Goal: Information Seeking & Learning: Learn about a topic

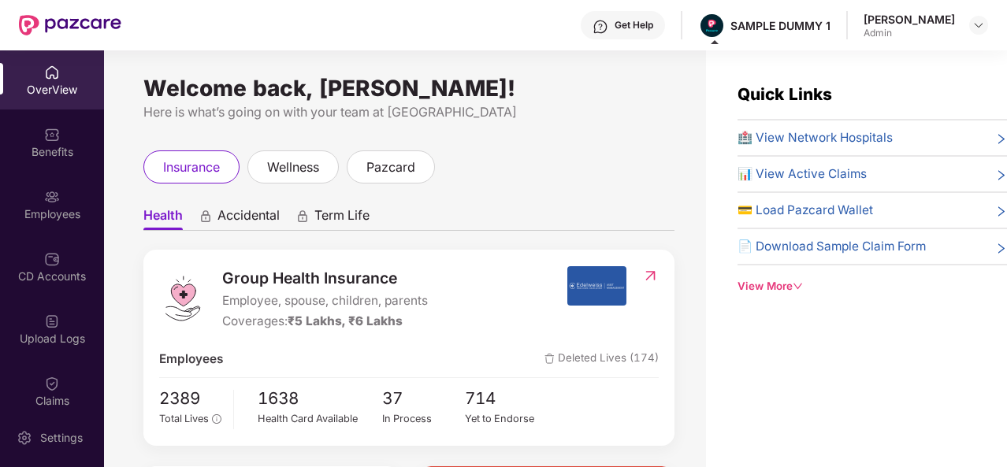
click at [621, 36] on div "Get Help" at bounding box center [623, 25] width 84 height 28
click at [463, 202] on ul "Health Accidental Term Life" at bounding box center [408, 215] width 531 height 32
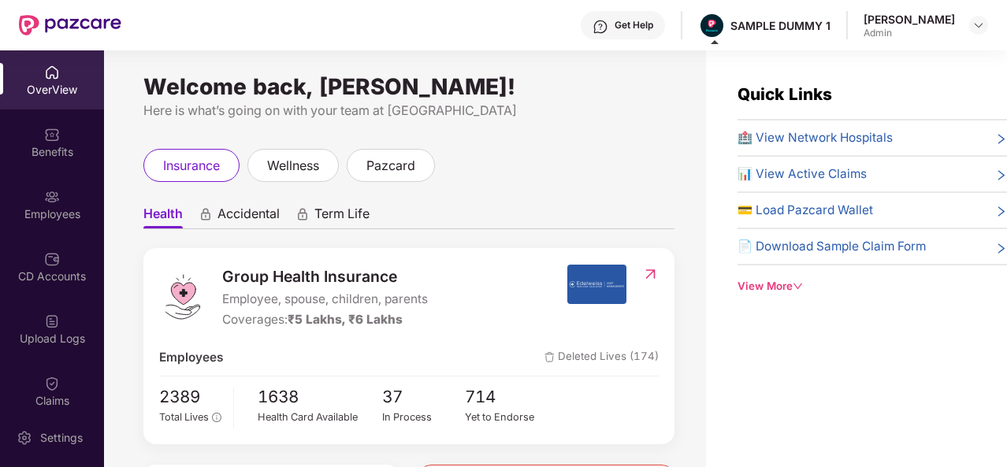
scroll to position [1, 0]
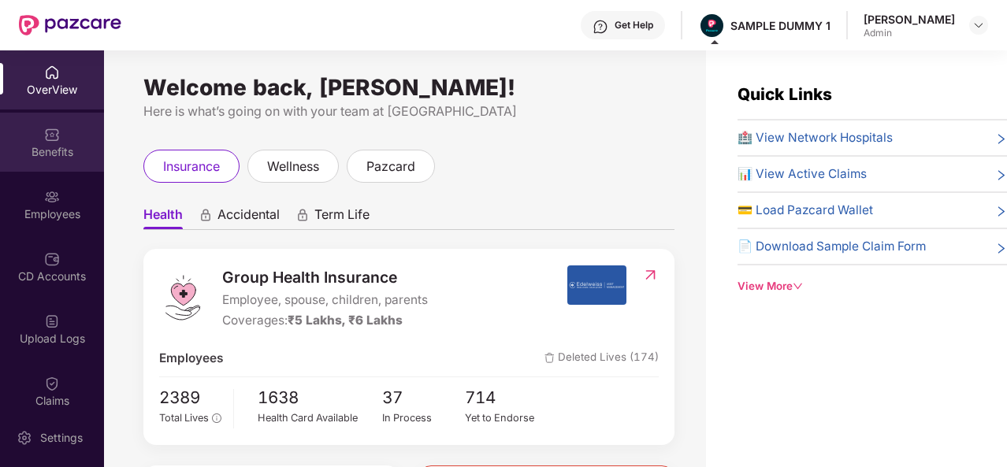
click at [57, 138] on div "Benefits" at bounding box center [52, 142] width 104 height 59
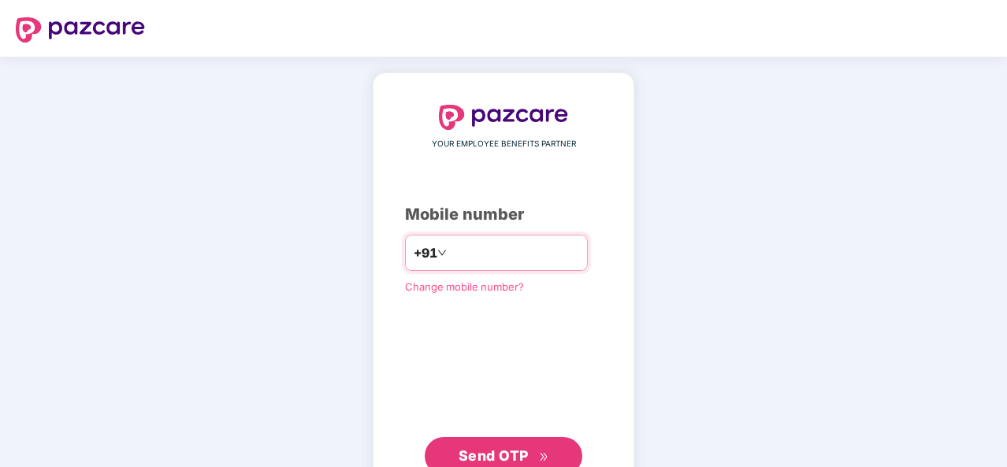
type input "**********"
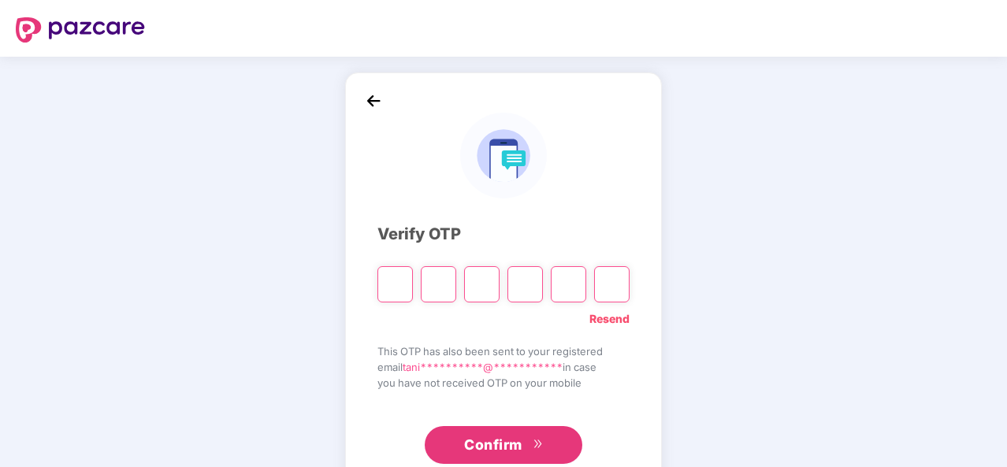
type input "*"
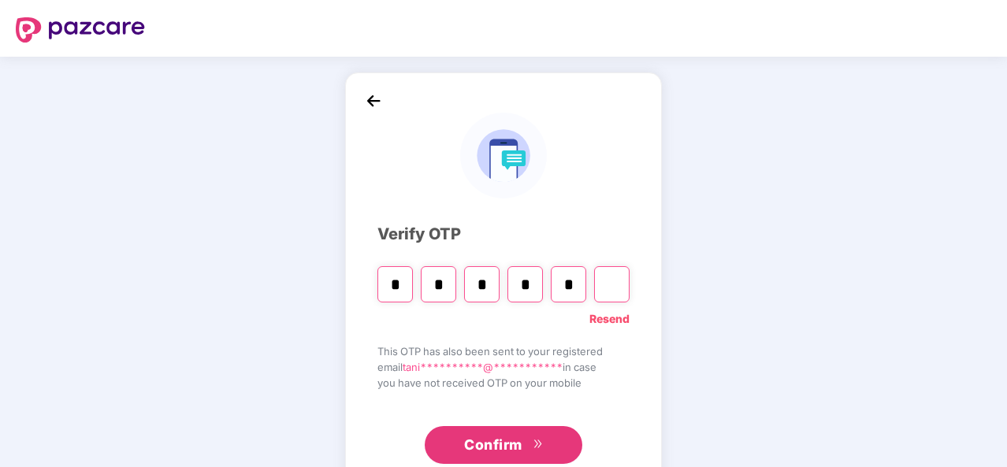
type input "*"
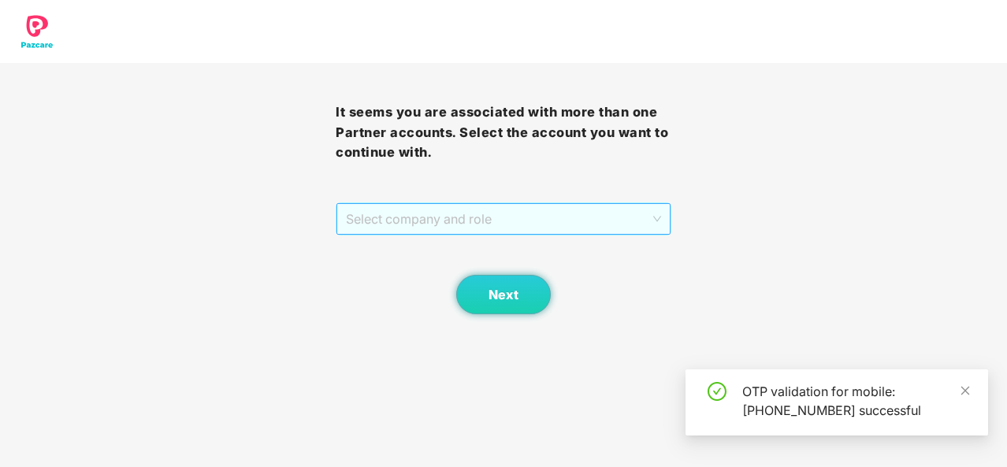
click at [625, 225] on span "Select company and role" at bounding box center [503, 219] width 315 height 30
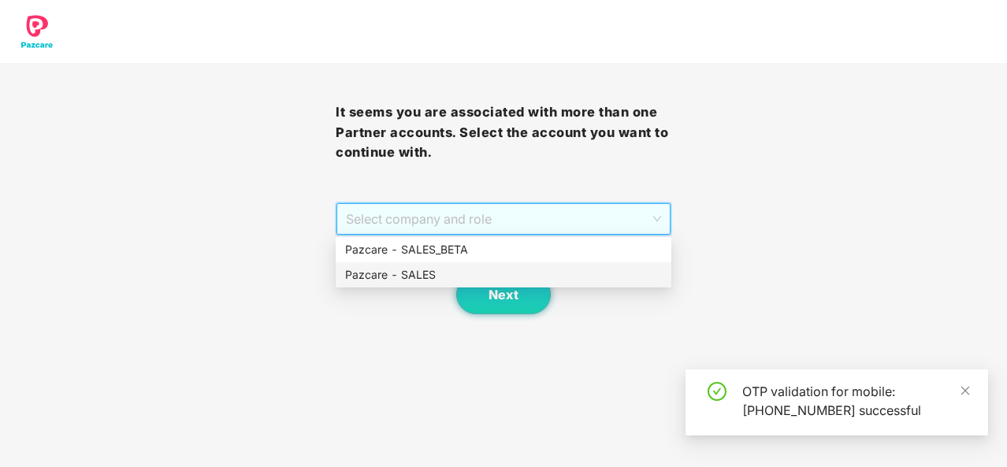
click at [487, 275] on div "Pazcare - SALES" at bounding box center [503, 274] width 317 height 17
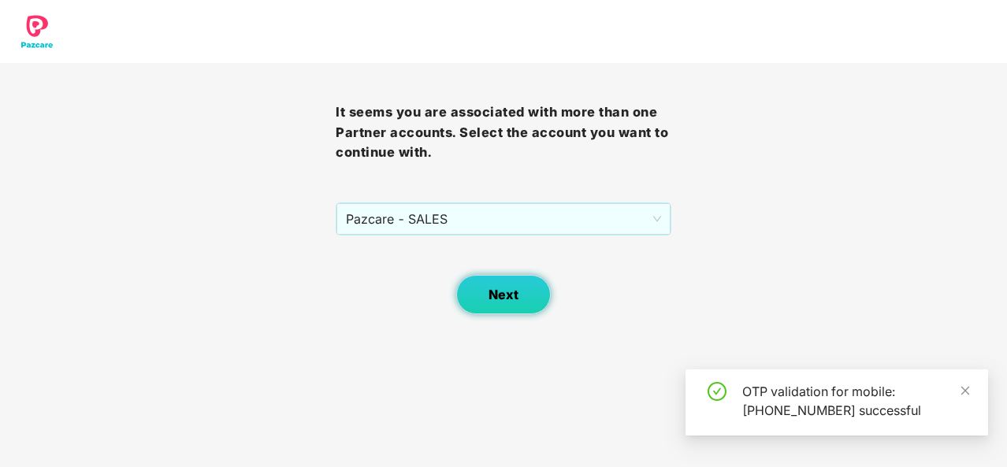
click at [493, 292] on span "Next" at bounding box center [504, 295] width 30 height 15
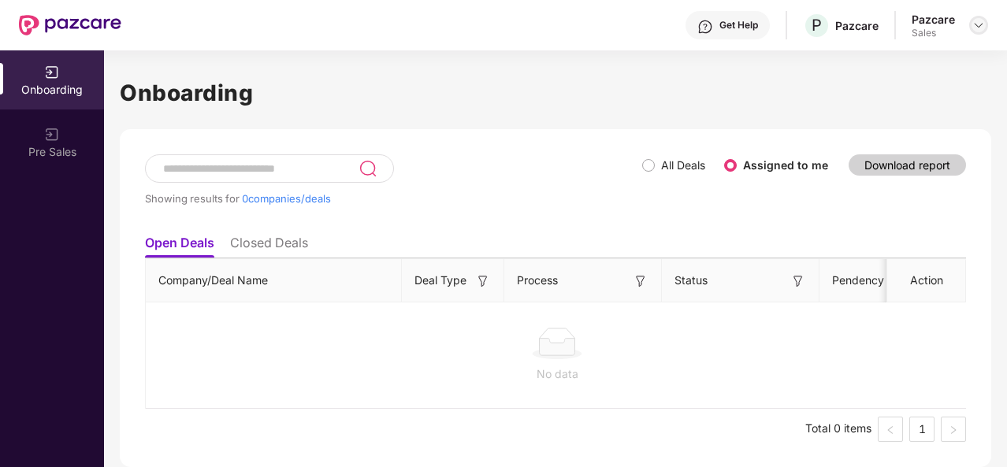
click at [972, 24] on img at bounding box center [978, 25] width 13 height 13
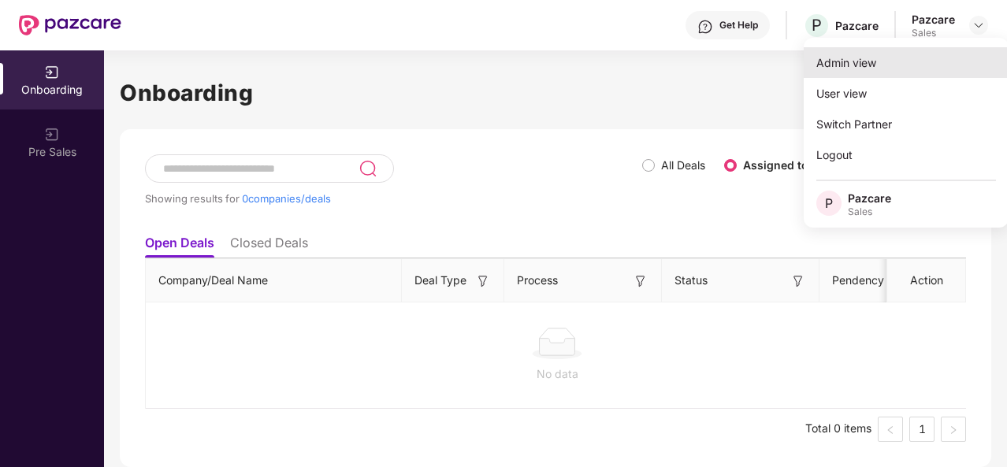
click at [886, 62] on div "Admin view" at bounding box center [906, 62] width 205 height 31
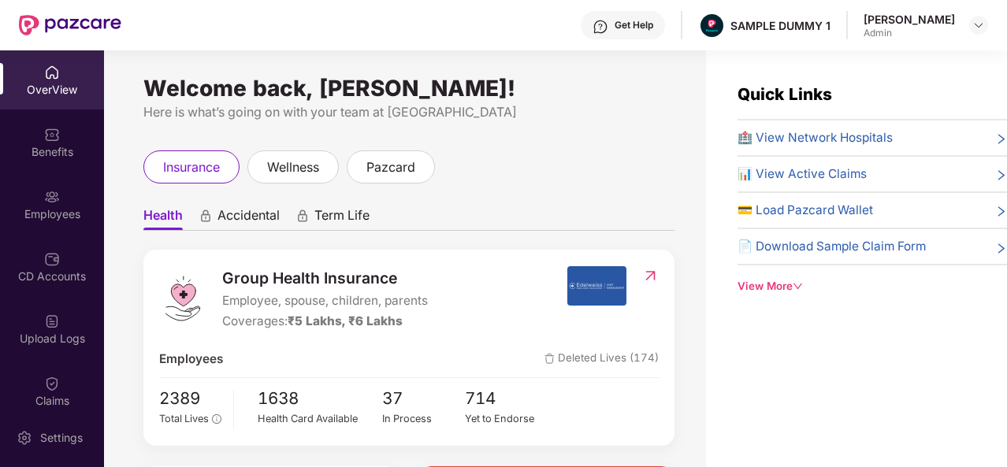
click at [60, 168] on div "Benefits" at bounding box center [52, 142] width 104 height 59
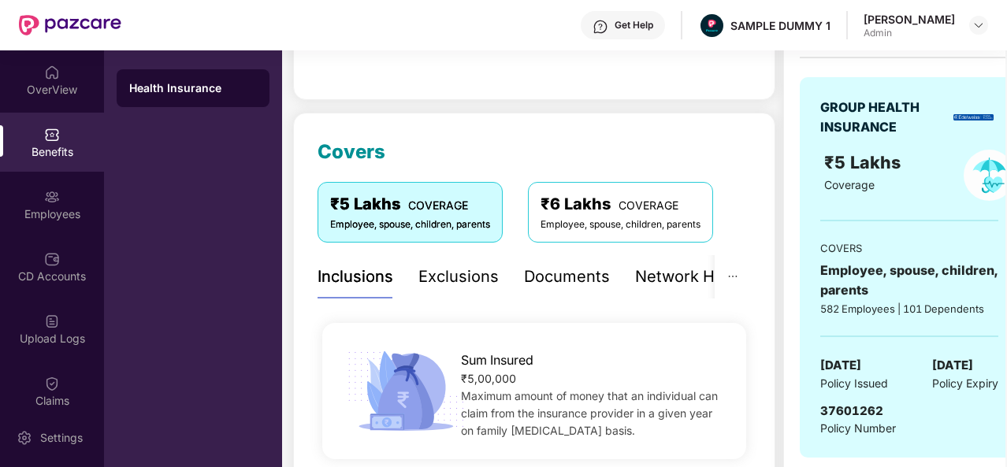
scroll to position [142, 0]
click at [451, 273] on div "Exclusions" at bounding box center [458, 278] width 80 height 24
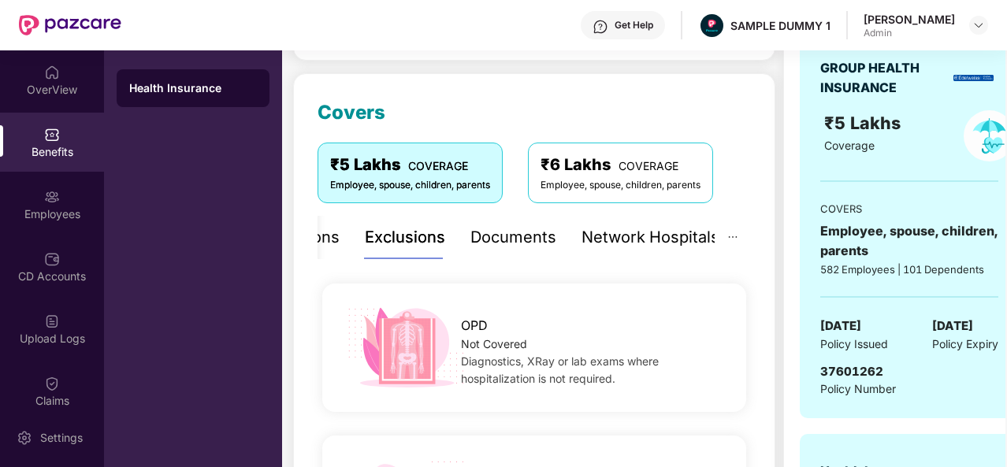
scroll to position [181, 0]
click at [520, 239] on div "Documents" at bounding box center [513, 238] width 86 height 24
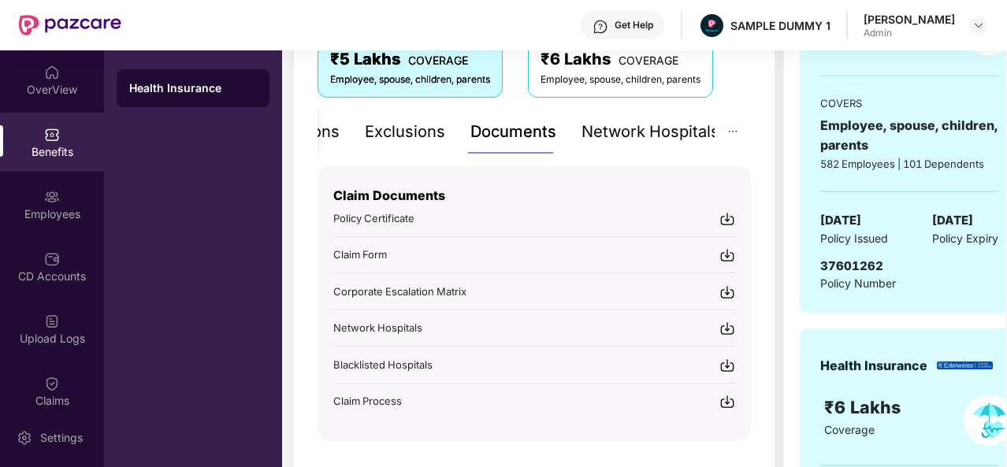
scroll to position [288, 0]
click at [645, 130] on div "Network Hospitals" at bounding box center [650, 131] width 138 height 24
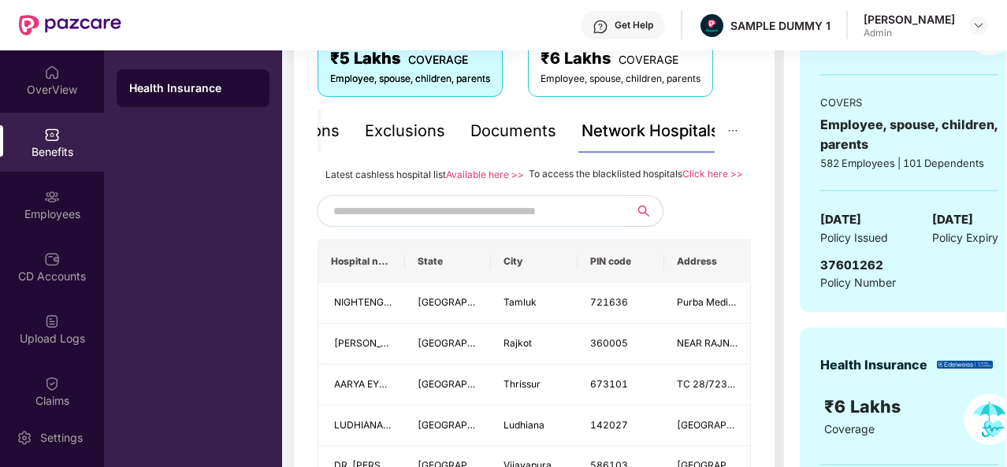
click at [487, 223] on input "text" at bounding box center [467, 211] width 269 height 24
type input "*******"
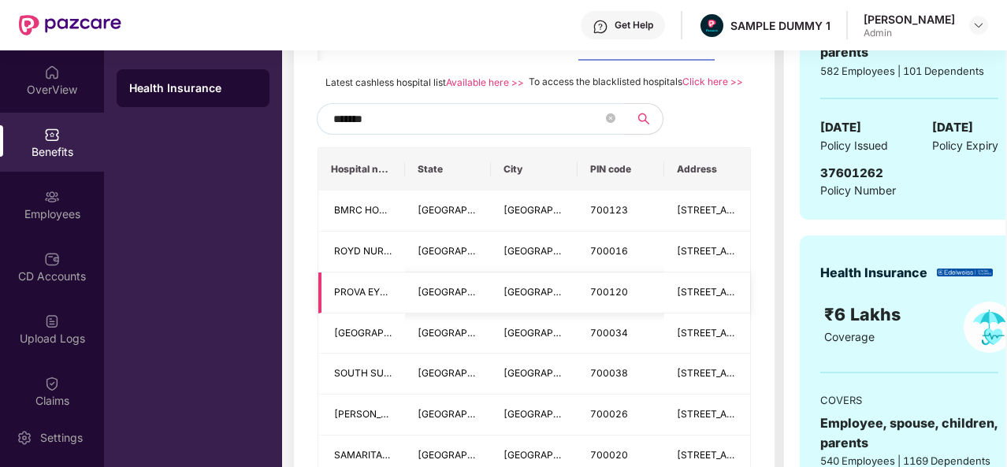
scroll to position [380, 0]
click at [608, 124] on icon "close-circle" at bounding box center [610, 118] width 9 height 9
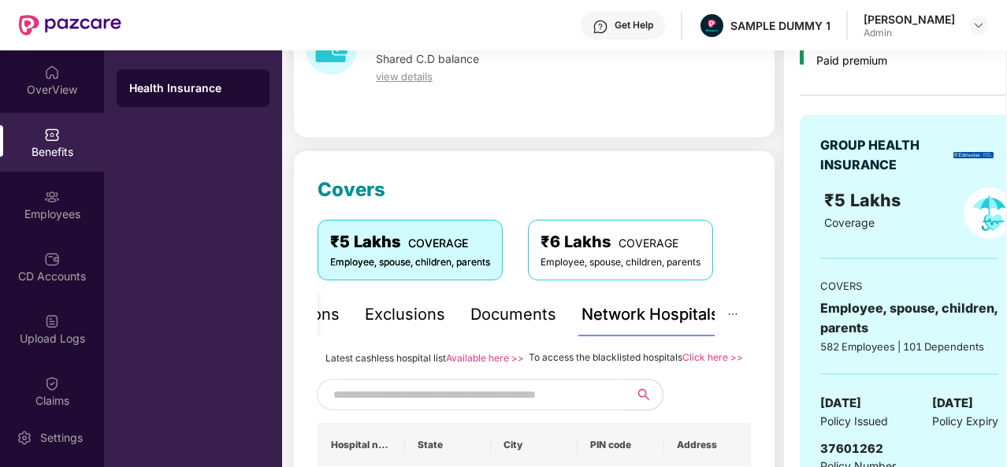
scroll to position [0, 0]
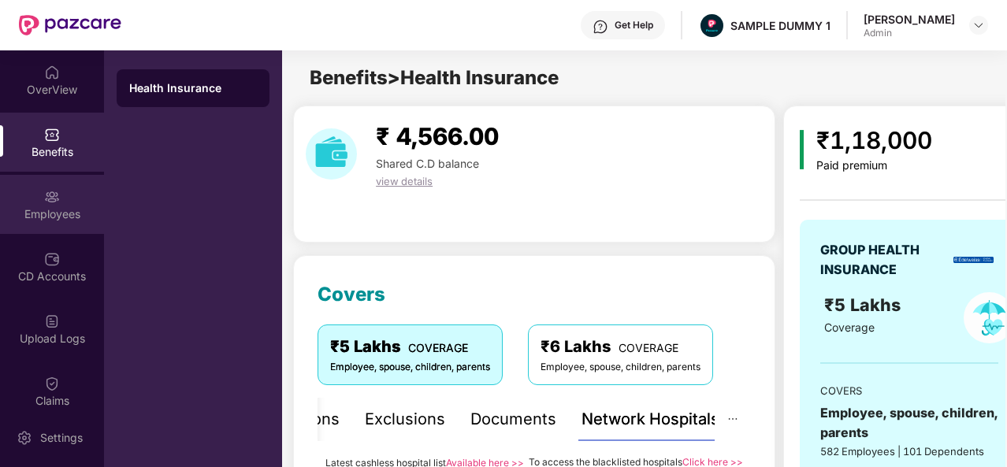
click at [44, 212] on div "Employees" at bounding box center [52, 214] width 104 height 16
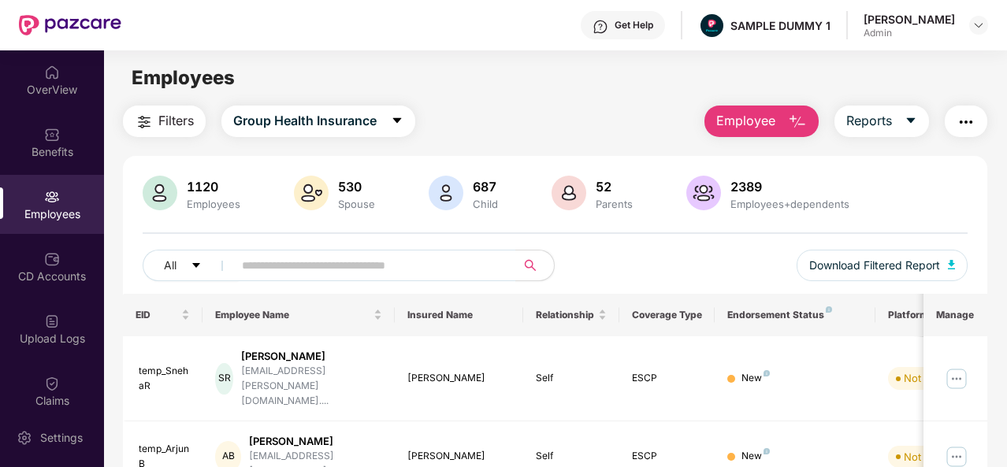
click at [791, 124] on img "button" at bounding box center [797, 122] width 19 height 19
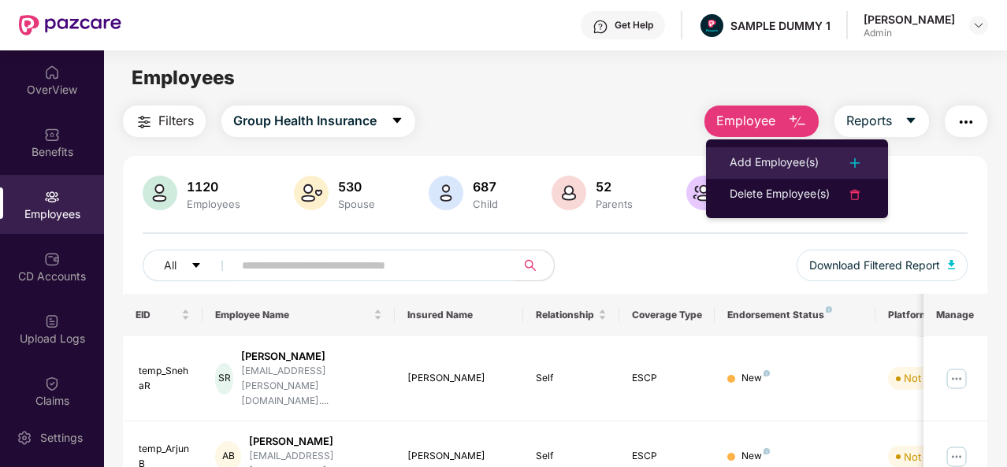
click at [797, 155] on div "Add Employee(s)" at bounding box center [774, 163] width 89 height 19
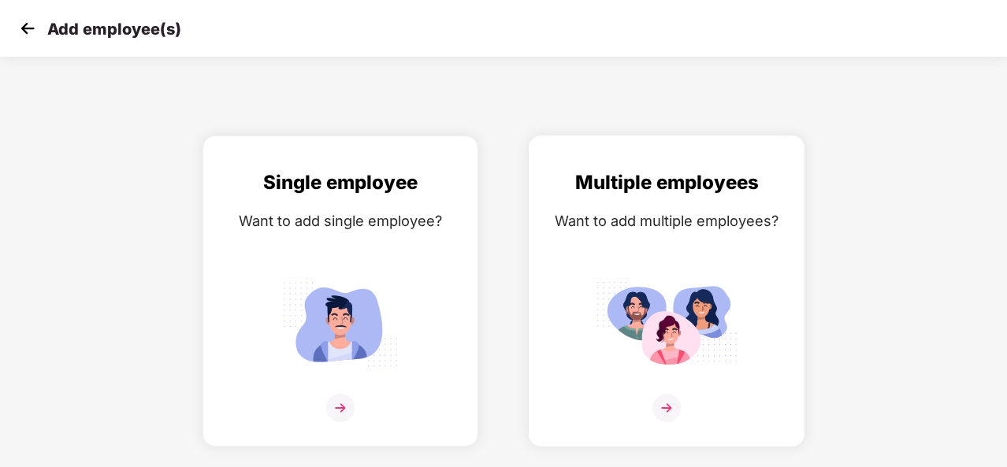
click at [663, 411] on img at bounding box center [666, 408] width 28 height 28
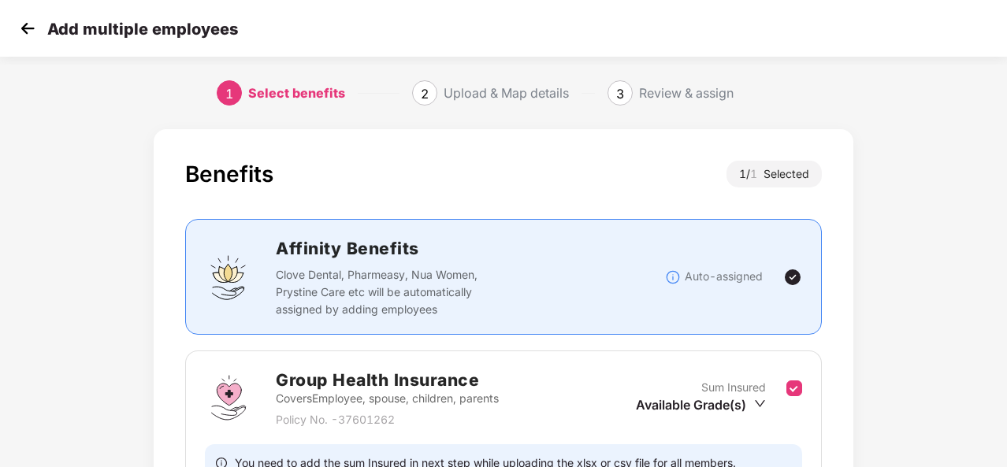
scroll to position [166, 0]
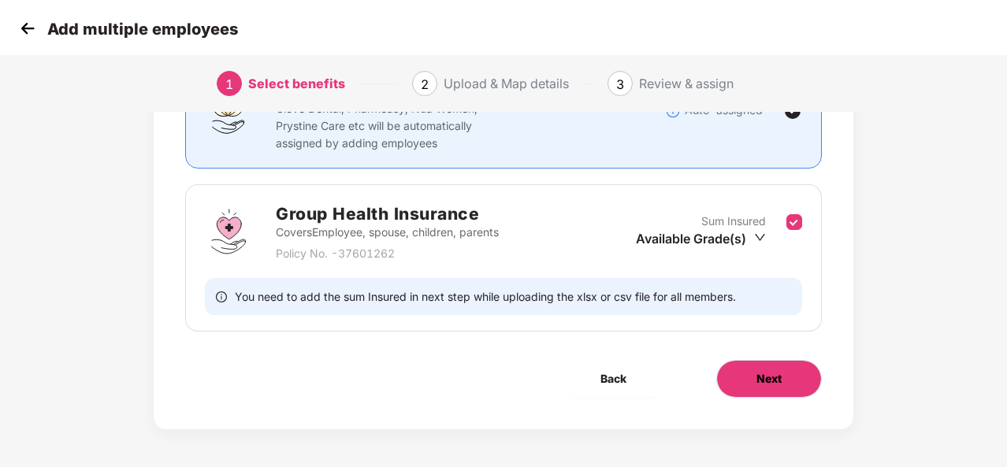
click at [764, 382] on span "Next" at bounding box center [768, 378] width 25 height 17
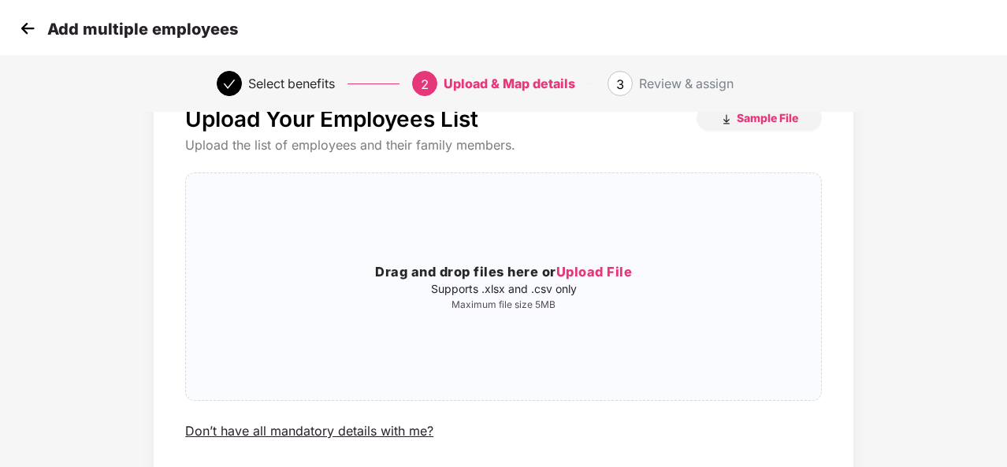
scroll to position [0, 0]
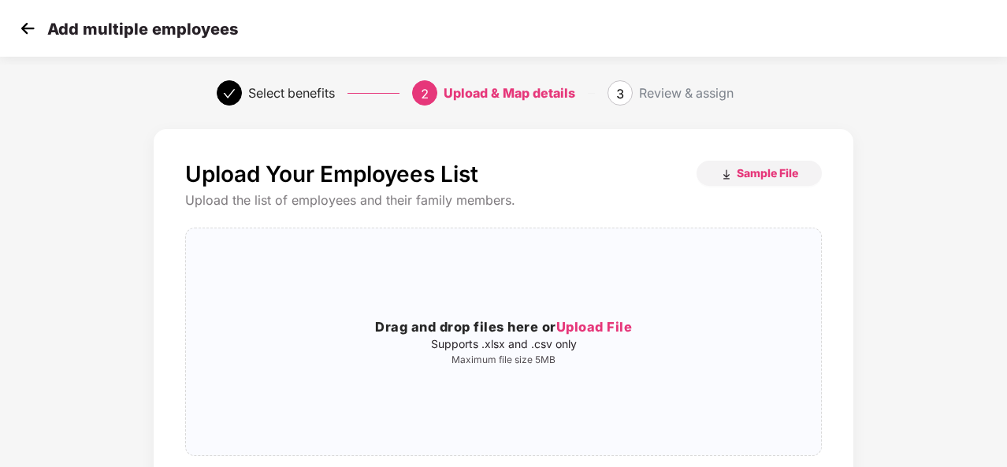
click at [28, 27] on img at bounding box center [28, 29] width 24 height 24
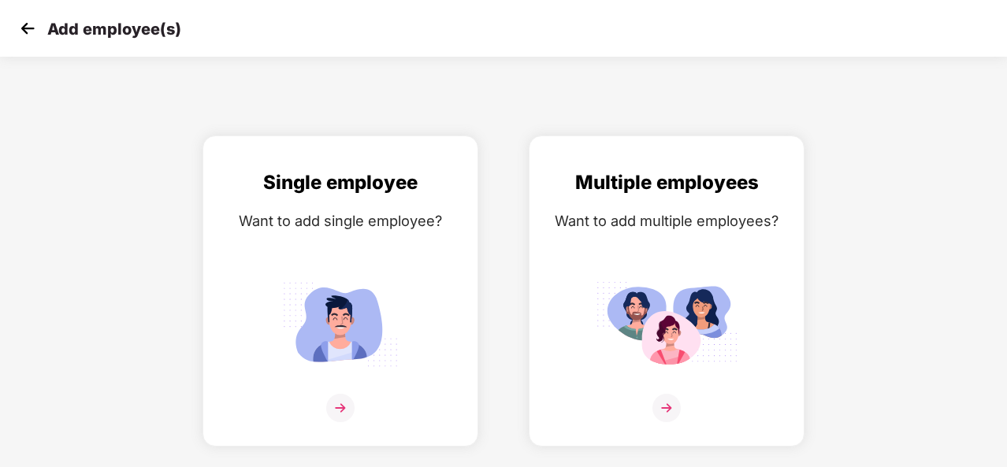
click at [28, 27] on img at bounding box center [28, 29] width 24 height 24
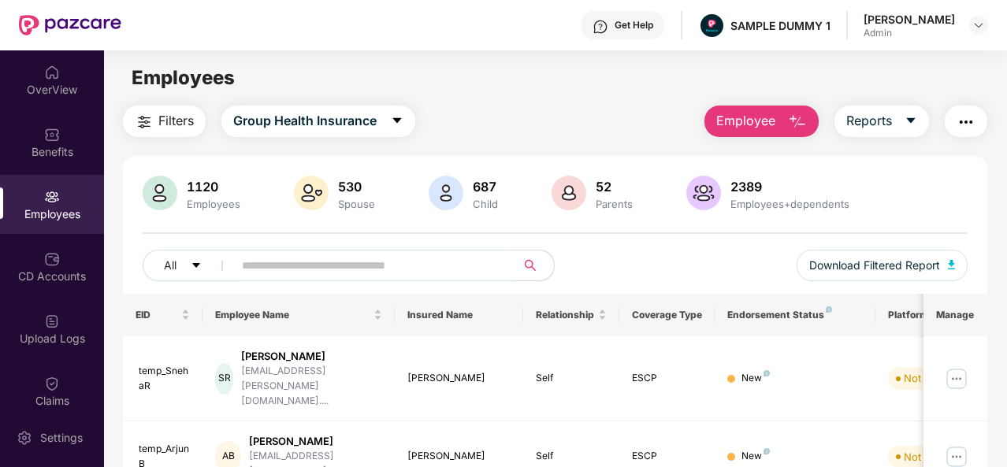
click at [808, 117] on button "Employee" at bounding box center [761, 122] width 114 height 32
click at [769, 251] on div "All Download Filtered Report" at bounding box center [555, 272] width 825 height 44
click at [906, 123] on icon "caret-down" at bounding box center [911, 120] width 13 height 13
click at [685, 242] on div "1120 Employees 530 Spouse 687 Child [DEMOGRAPHIC_DATA] Parents 2389 Employees+d…" at bounding box center [555, 235] width 864 height 118
click at [968, 128] on img "button" at bounding box center [966, 122] width 19 height 19
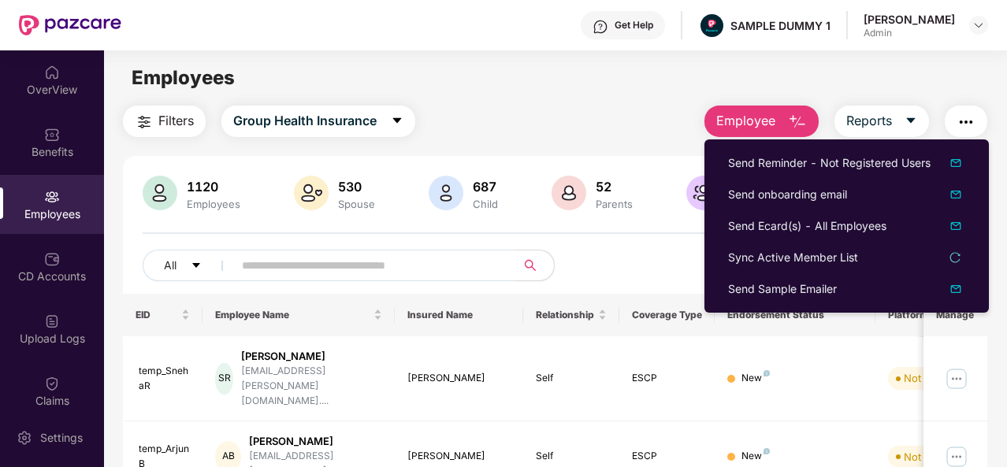
click at [931, 78] on div "Employees" at bounding box center [555, 78] width 902 height 30
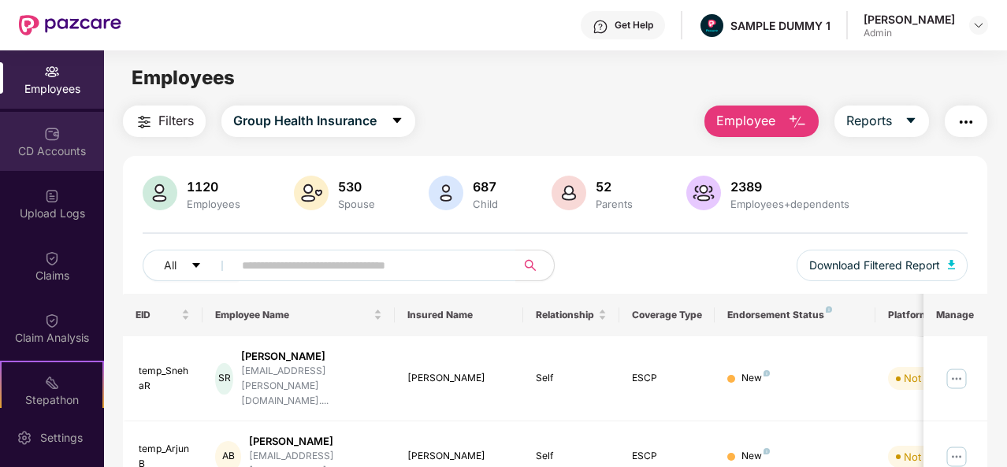
scroll to position [127, 0]
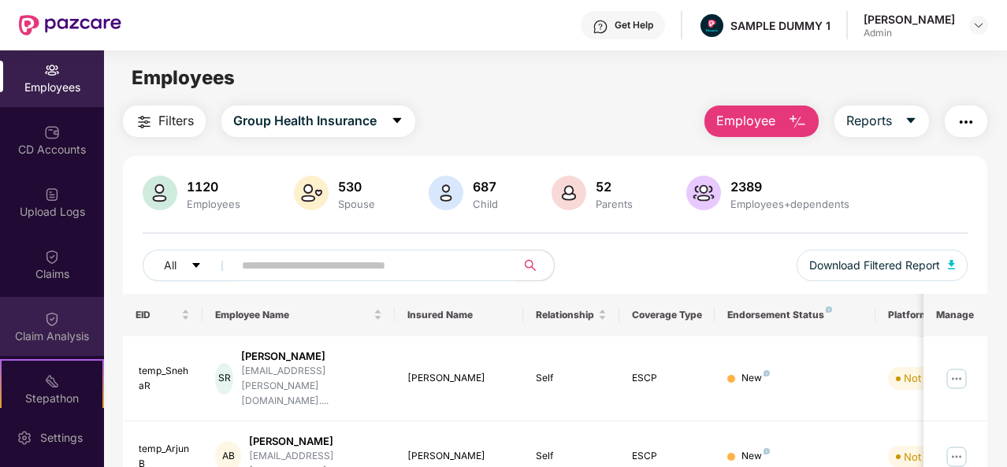
click at [47, 335] on div "Claim Analysis" at bounding box center [52, 337] width 104 height 16
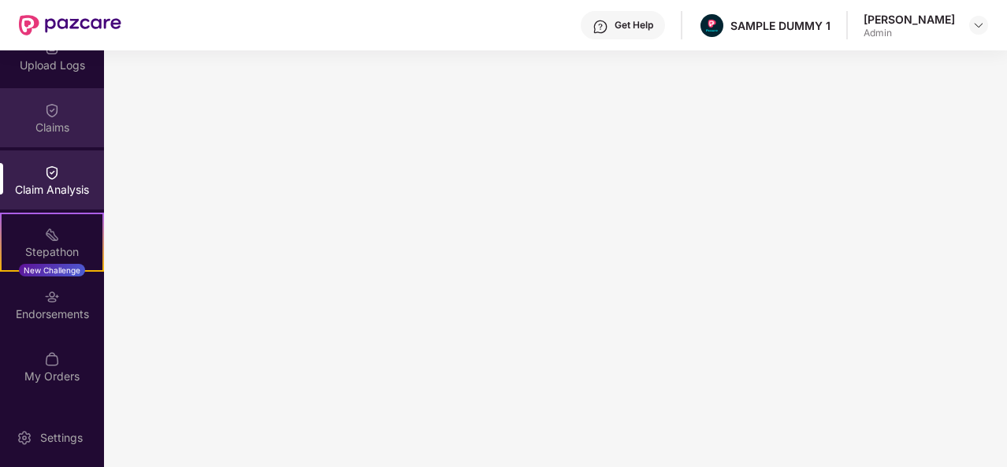
scroll to position [295, 0]
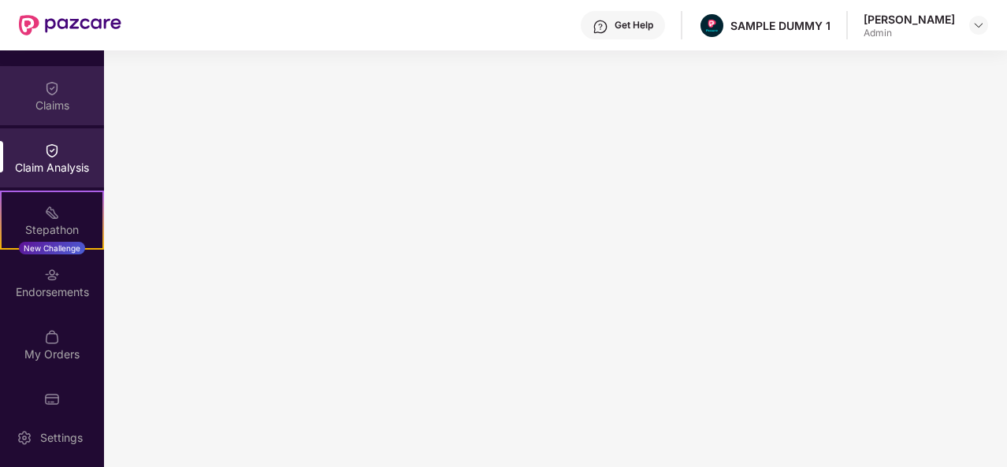
click at [68, 98] on div "Claims" at bounding box center [52, 106] width 104 height 16
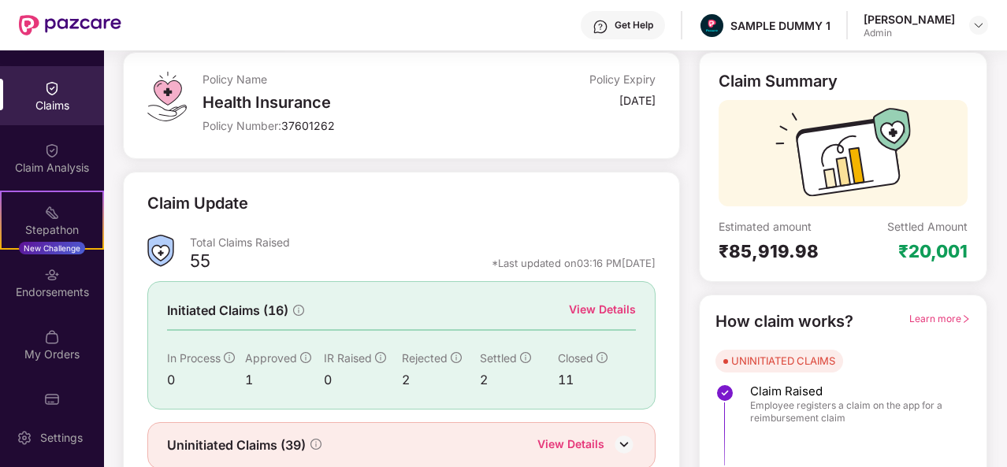
scroll to position [99, 0]
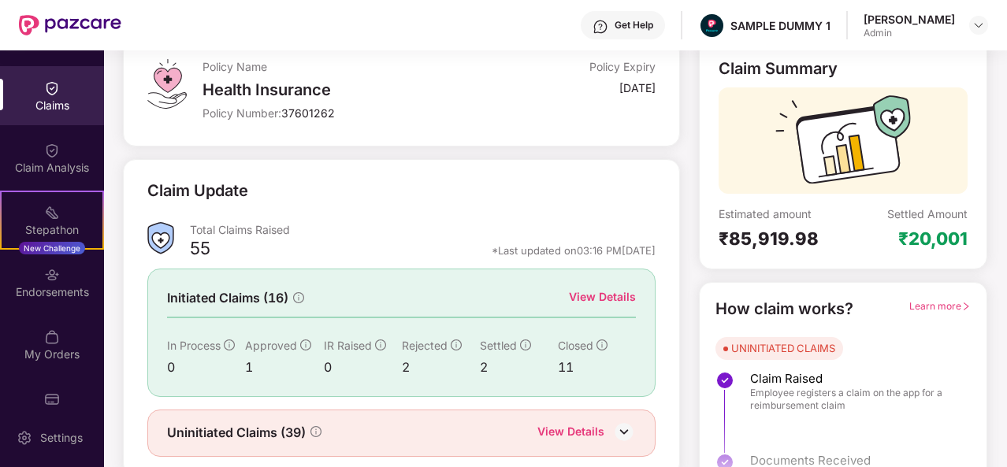
click at [606, 293] on div "View Details" at bounding box center [602, 296] width 67 height 17
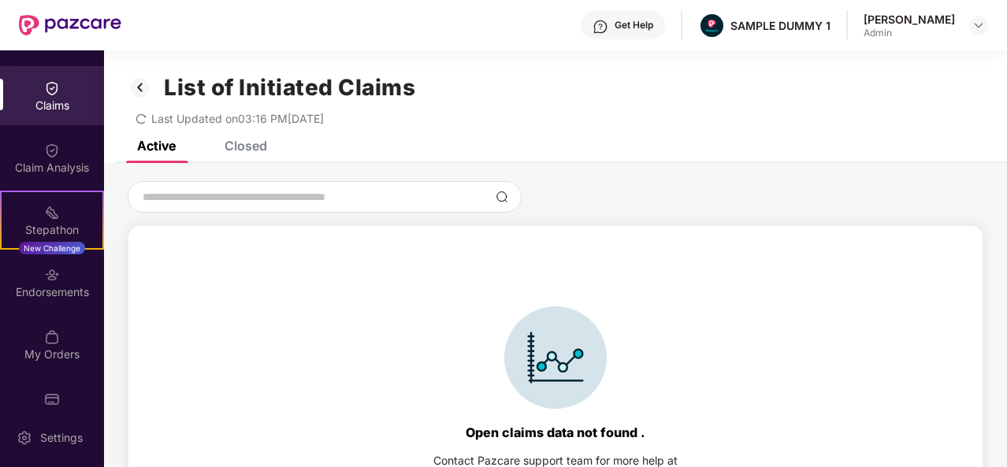
click at [237, 147] on div "Closed" at bounding box center [246, 146] width 43 height 16
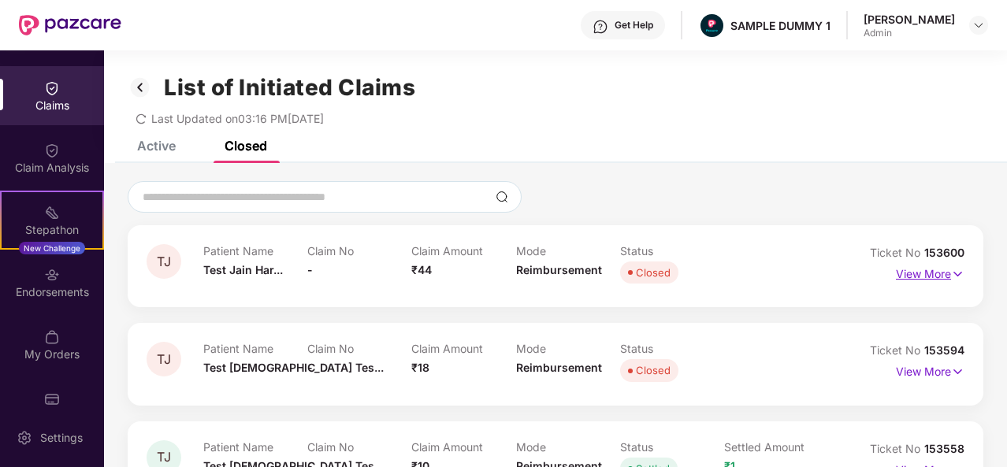
click at [956, 274] on img at bounding box center [957, 274] width 13 height 17
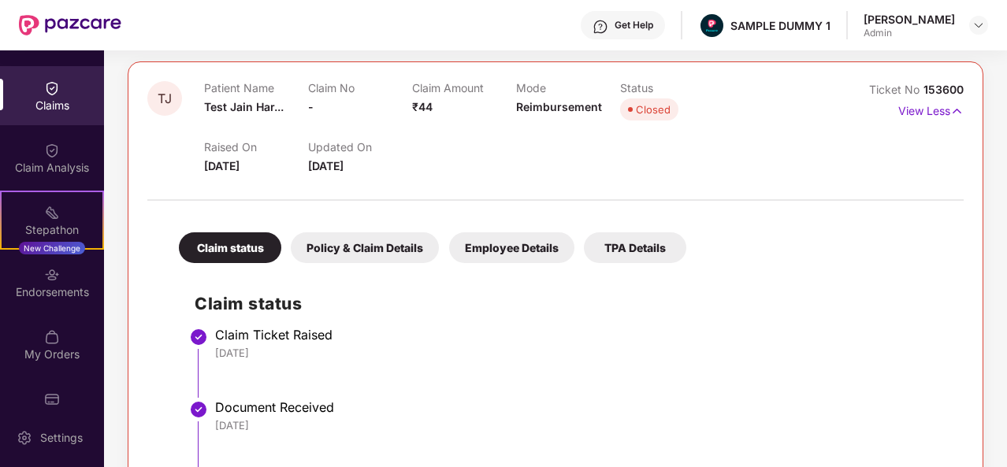
scroll to position [165, 0]
click at [388, 243] on div "Policy & Claim Details" at bounding box center [365, 247] width 148 height 31
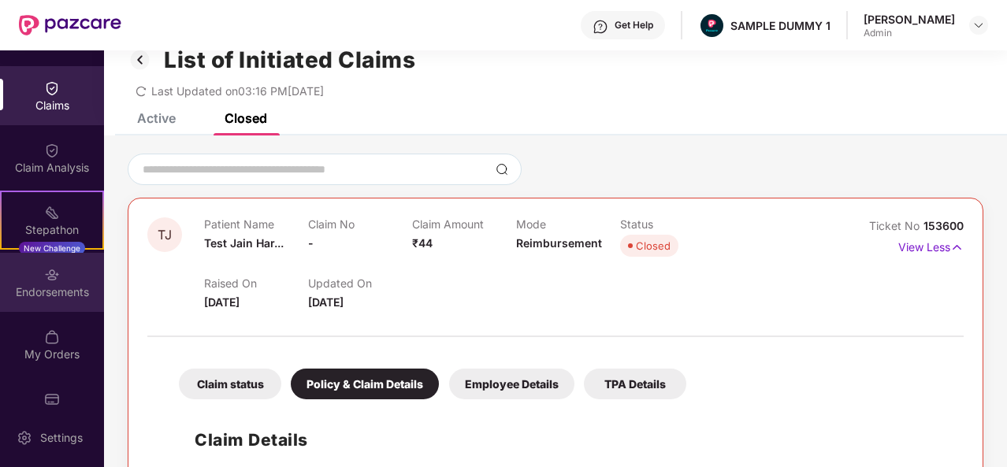
scroll to position [24, 0]
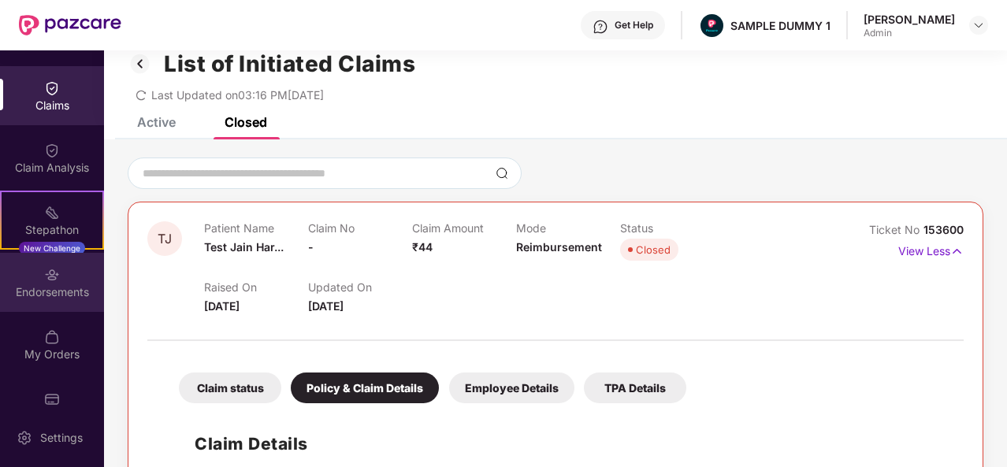
click at [50, 292] on div "Endorsements" at bounding box center [52, 292] width 104 height 16
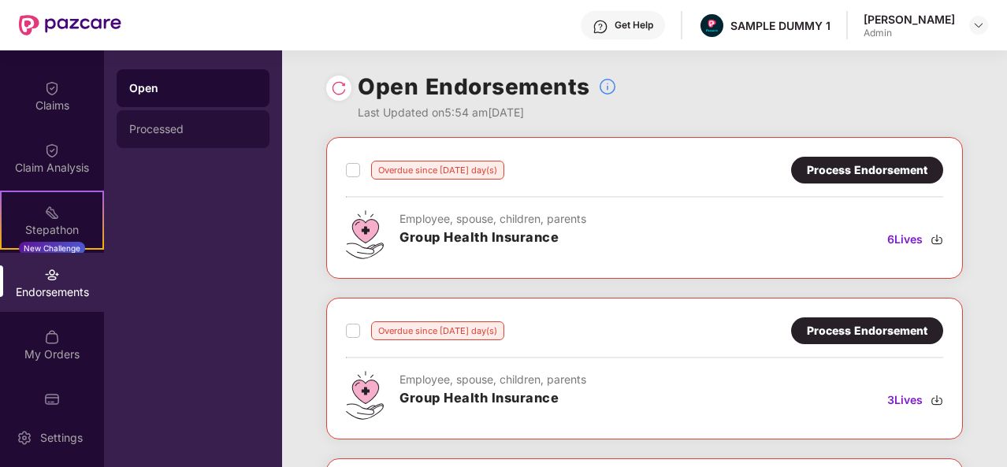
click at [225, 124] on div "Processed" at bounding box center [193, 129] width 128 height 13
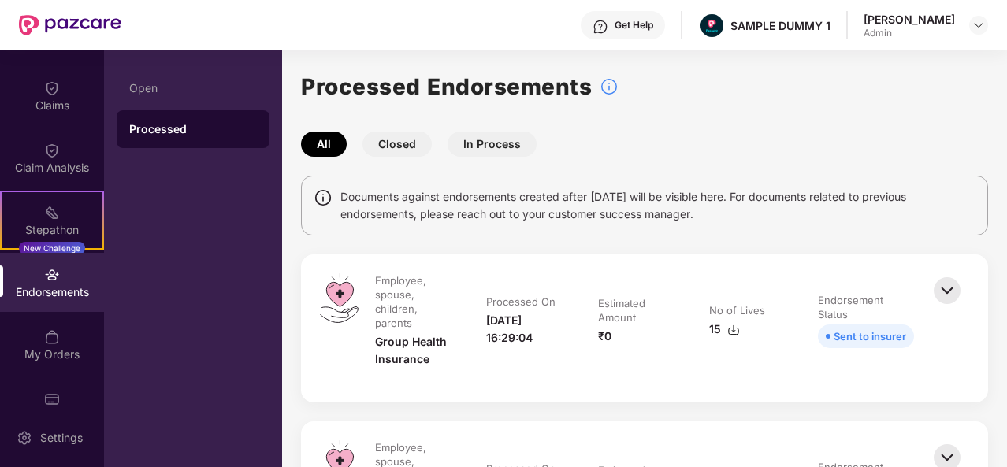
scroll to position [165, 0]
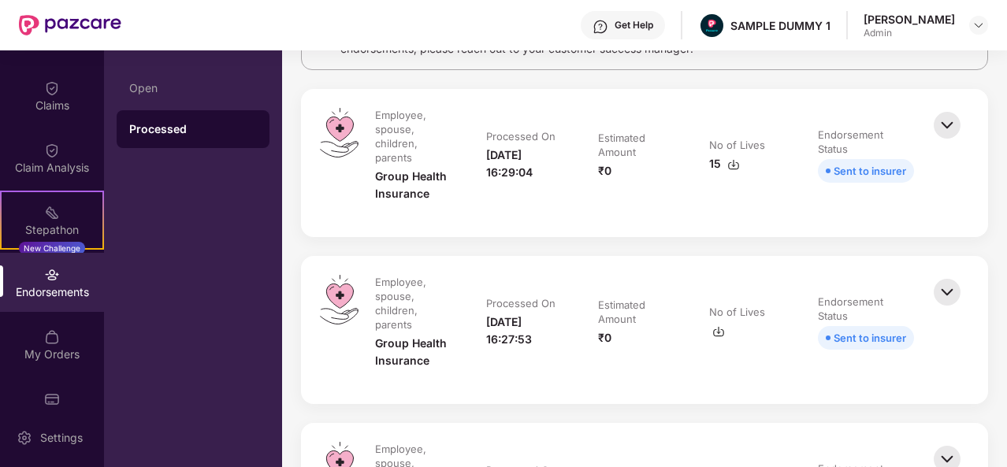
click at [941, 124] on img at bounding box center [947, 125] width 35 height 35
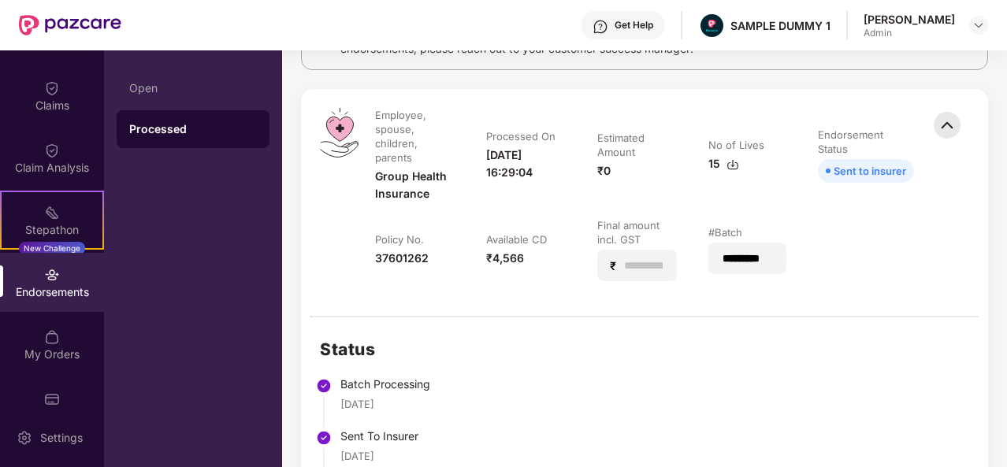
scroll to position [351, 0]
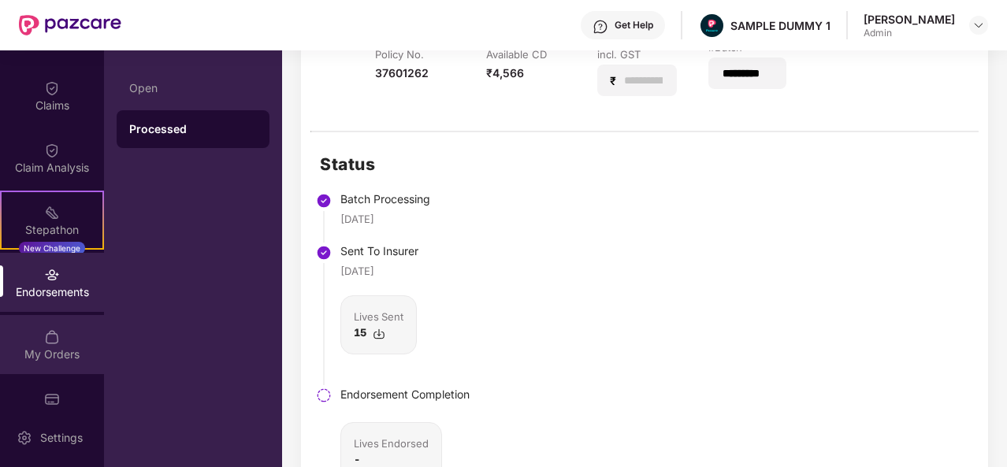
click at [66, 329] on div "My Orders" at bounding box center [52, 344] width 104 height 59
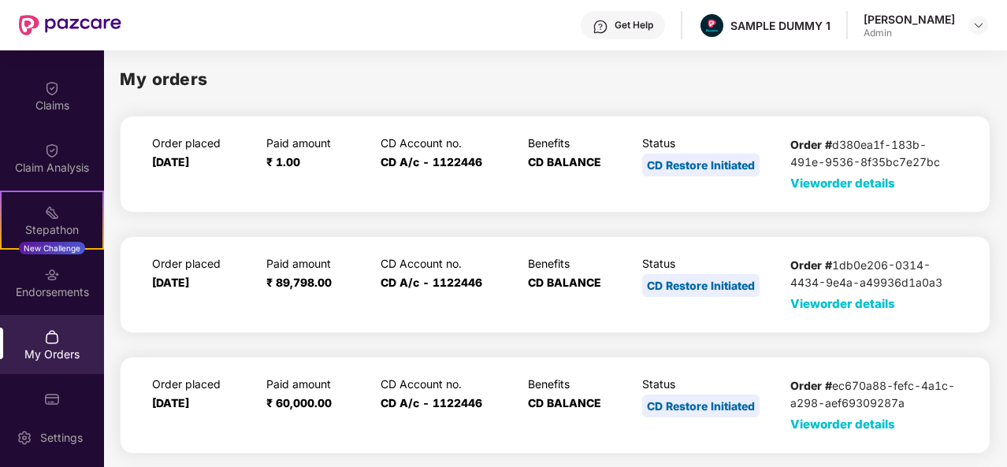
click at [864, 180] on span "View order details" at bounding box center [842, 183] width 105 height 15
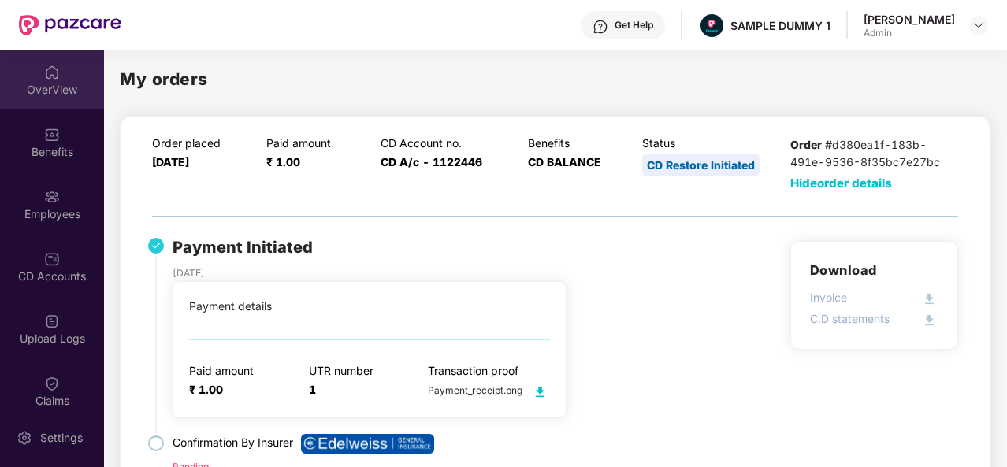
click at [66, 76] on div "OverView" at bounding box center [52, 79] width 104 height 59
